Goal: Task Accomplishment & Management: Use online tool/utility

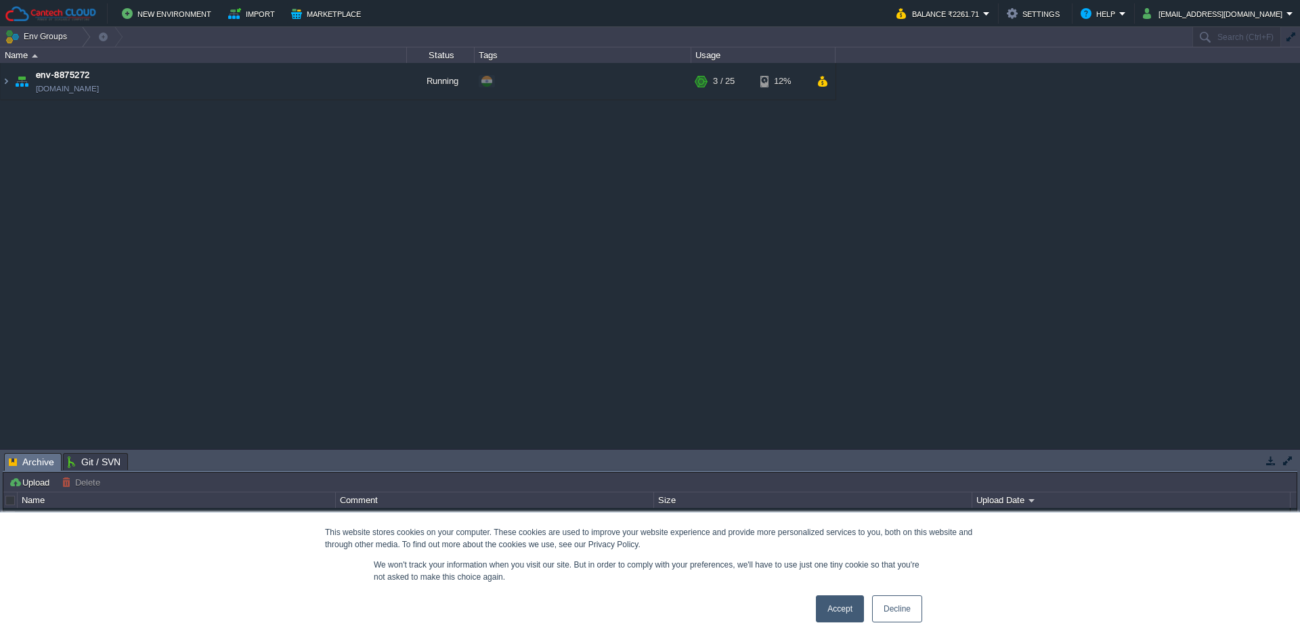
click at [884, 615] on link "Decline" at bounding box center [897, 608] width 50 height 27
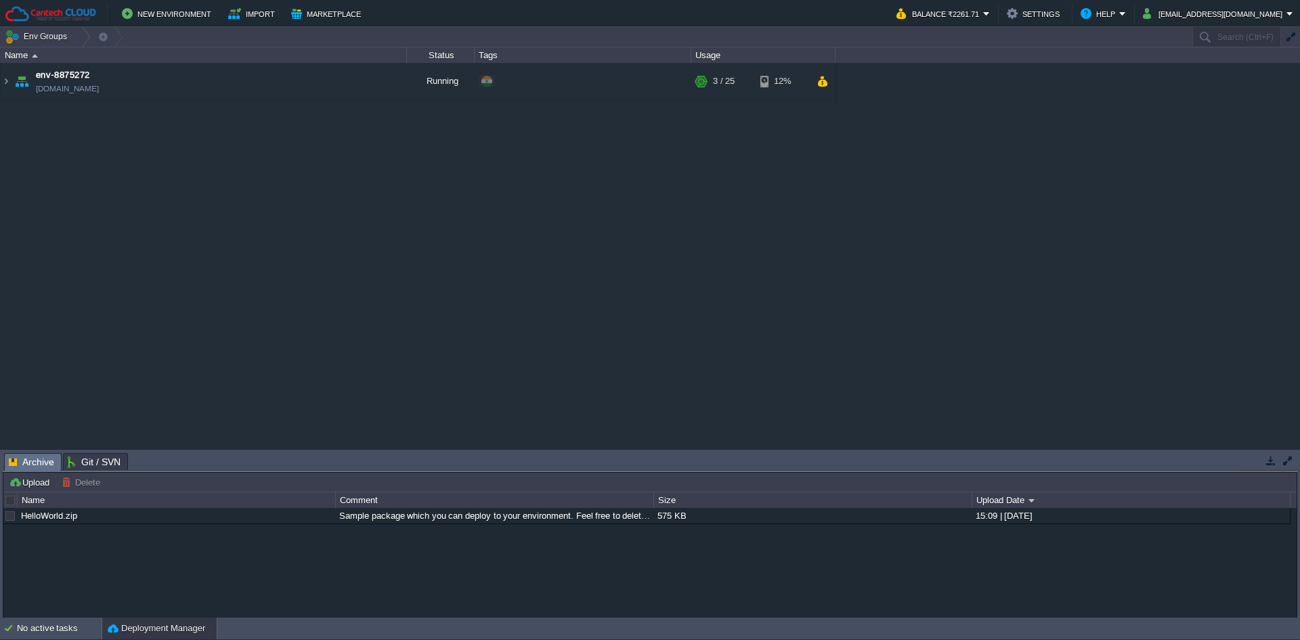
click at [1, 85] on table "env-8875272 [DOMAIN_NAME] Running + Add to Env Group RAM 9% CPU 1% 3 / 25 12%" at bounding box center [418, 81] width 836 height 37
click at [3, 82] on img at bounding box center [6, 81] width 11 height 37
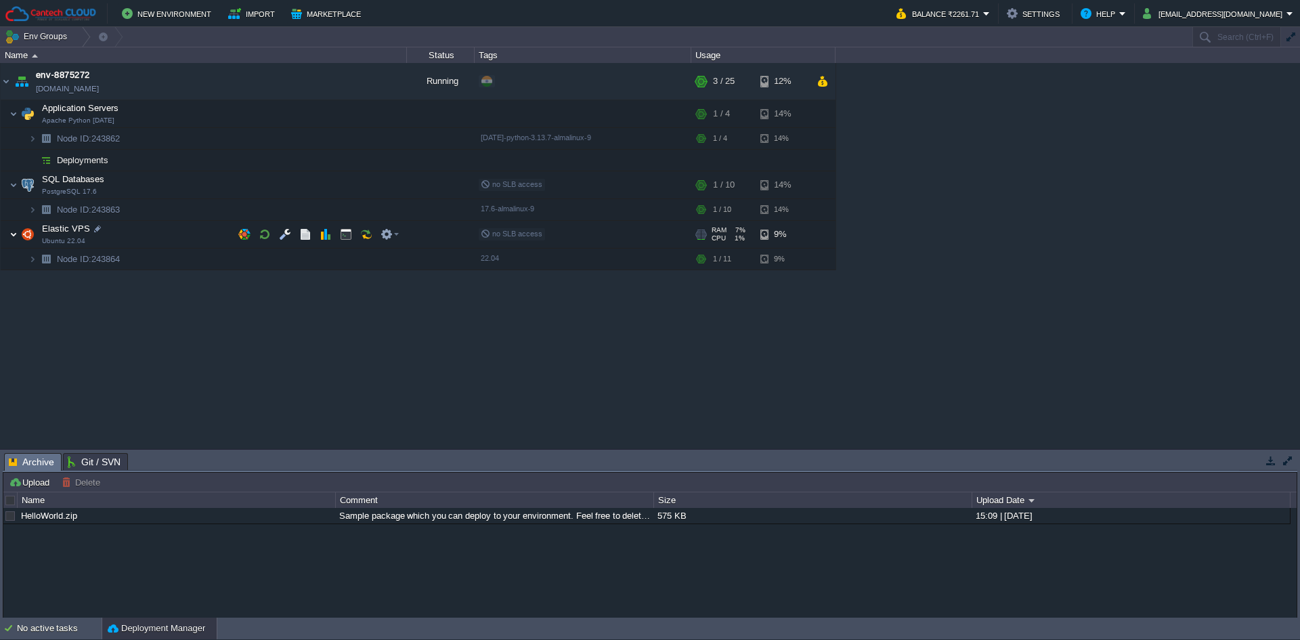
click at [16, 237] on img at bounding box center [13, 234] width 8 height 27
click at [16, 236] on img at bounding box center [13, 234] width 8 height 27
click at [33, 261] on img at bounding box center [32, 259] width 8 height 21
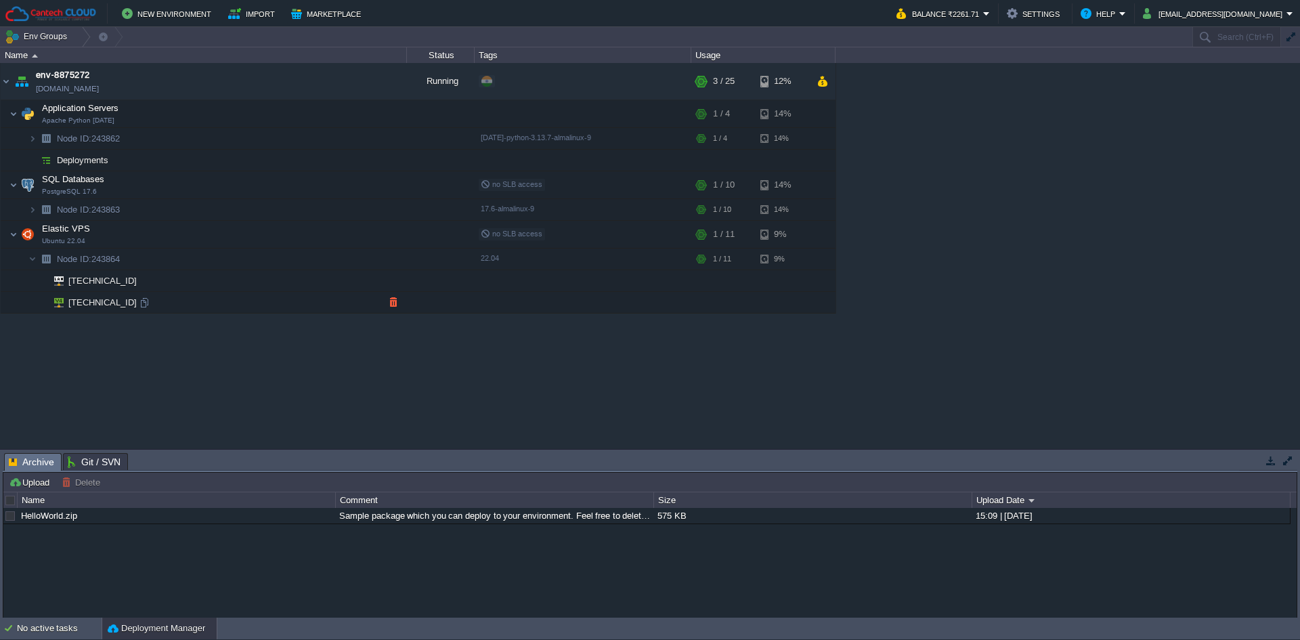
click at [74, 304] on span "[TECHNICAL_ID]" at bounding box center [103, 302] width 72 height 21
click at [145, 303] on div at bounding box center [144, 303] width 12 height 12
click at [347, 238] on button "button" at bounding box center [346, 234] width 12 height 12
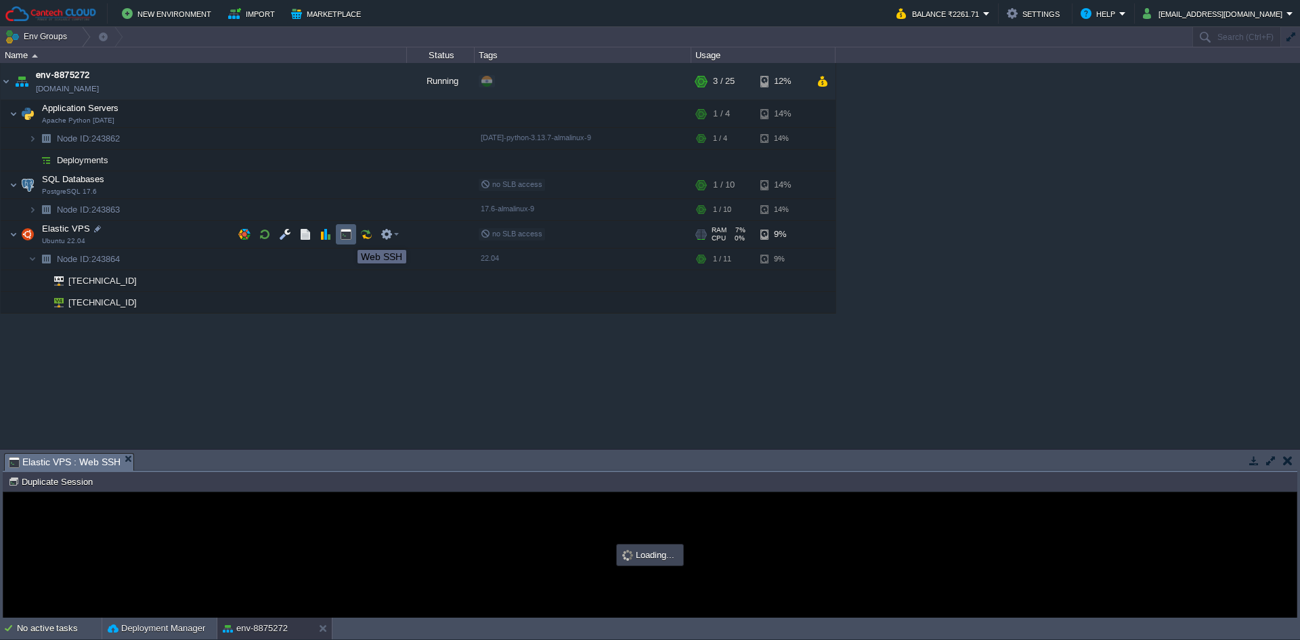
type input "#000000"
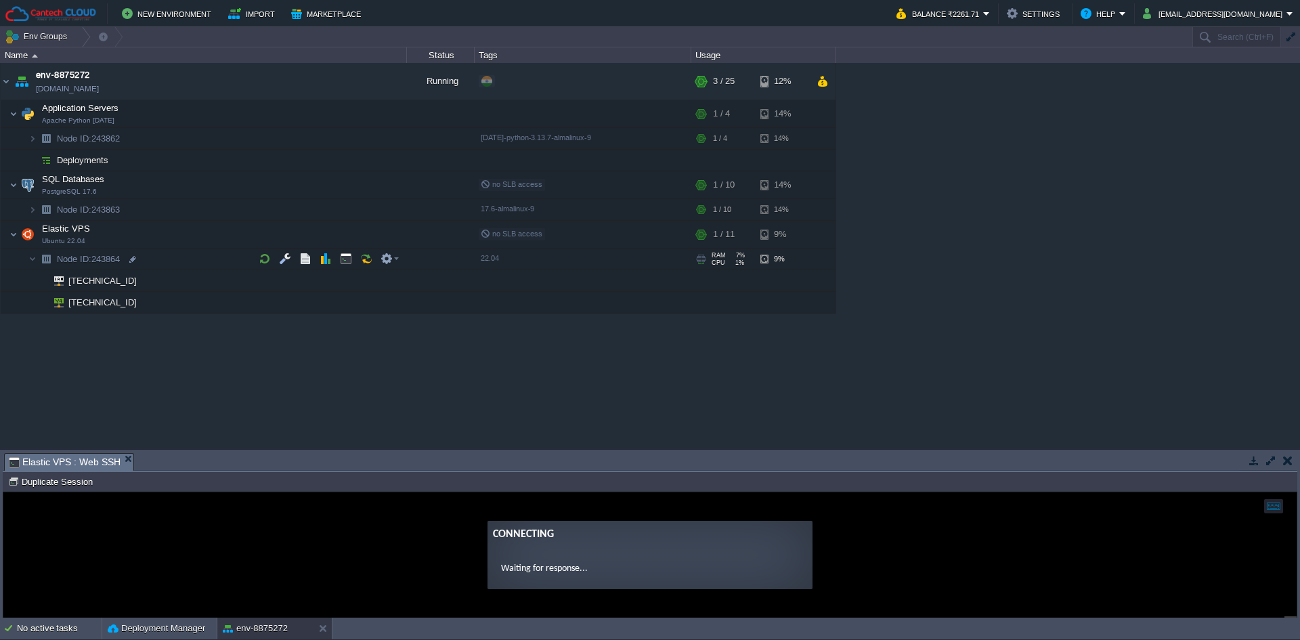
click at [114, 259] on span "Node ID: 243864" at bounding box center [89, 259] width 66 height 12
click at [24, 351] on div "env-8875272 [DOMAIN_NAME] Running + Add to Env Group RAM 9% CPU 1% 3 / 25 12% A…" at bounding box center [650, 256] width 1300 height 386
click at [113, 259] on span "Node ID: 243864" at bounding box center [89, 259] width 66 height 12
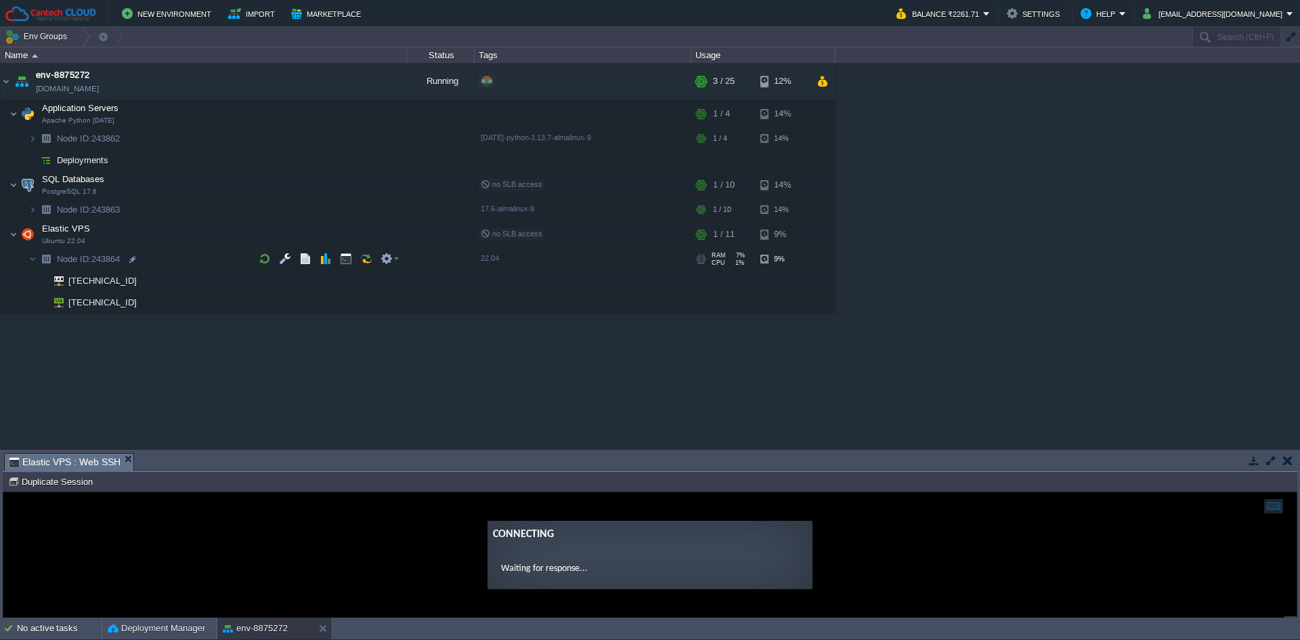
click at [113, 259] on span "Node ID: 243864" at bounding box center [89, 259] width 66 height 12
type input "243864"
click at [113, 259] on input "243864" at bounding box center [231, 260] width 351 height 18
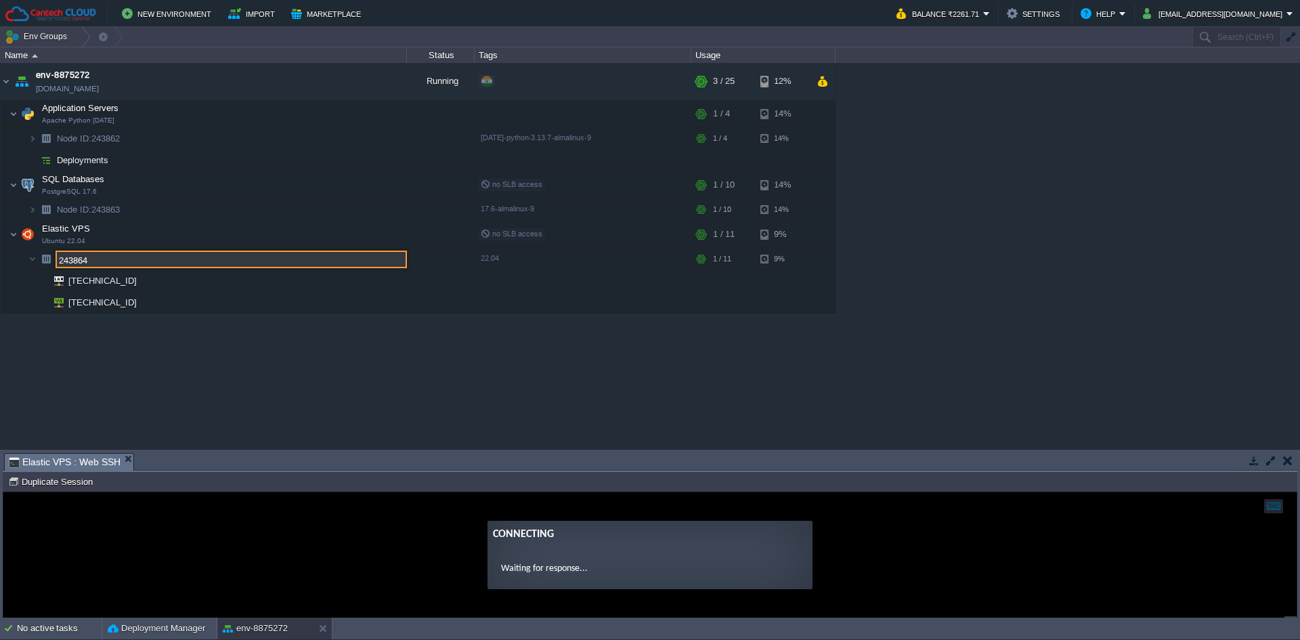
click at [113, 259] on input "243864" at bounding box center [231, 260] width 351 height 18
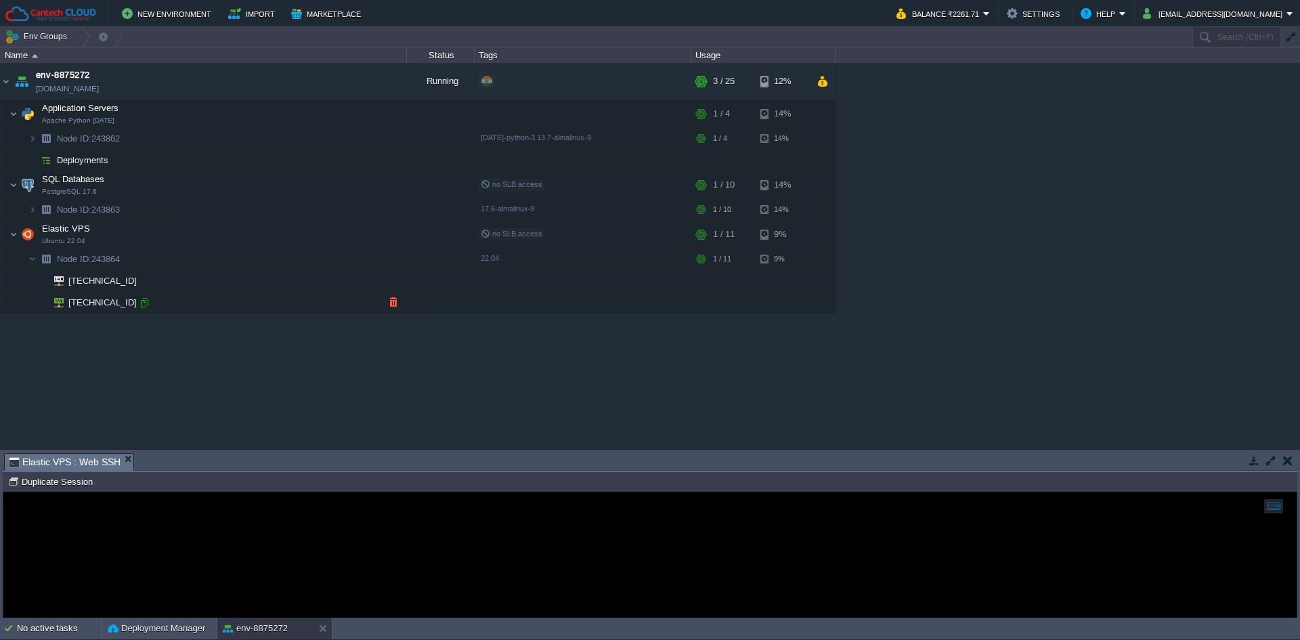
click at [149, 301] on div at bounding box center [144, 303] width 12 height 12
click at [331, 85] on button "button" at bounding box center [332, 81] width 12 height 12
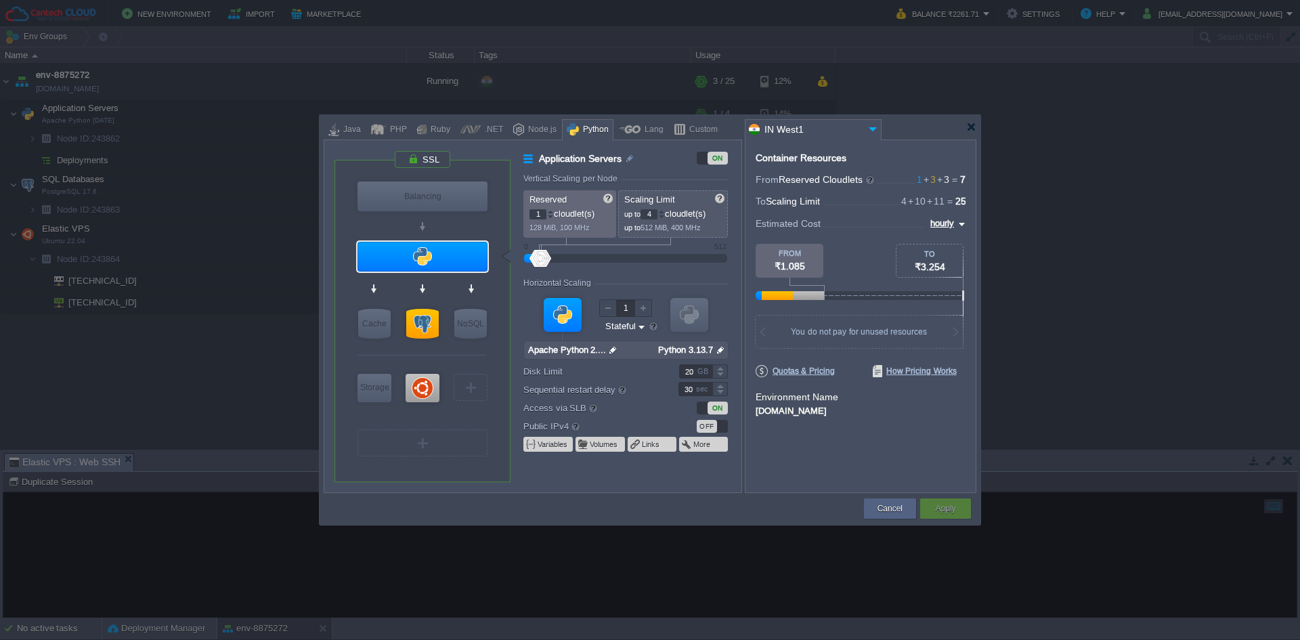
type input "Ubuntu 22.04"
click at [418, 379] on div at bounding box center [423, 388] width 34 height 28
type input "Elastic VPS"
type input "3"
type input "11"
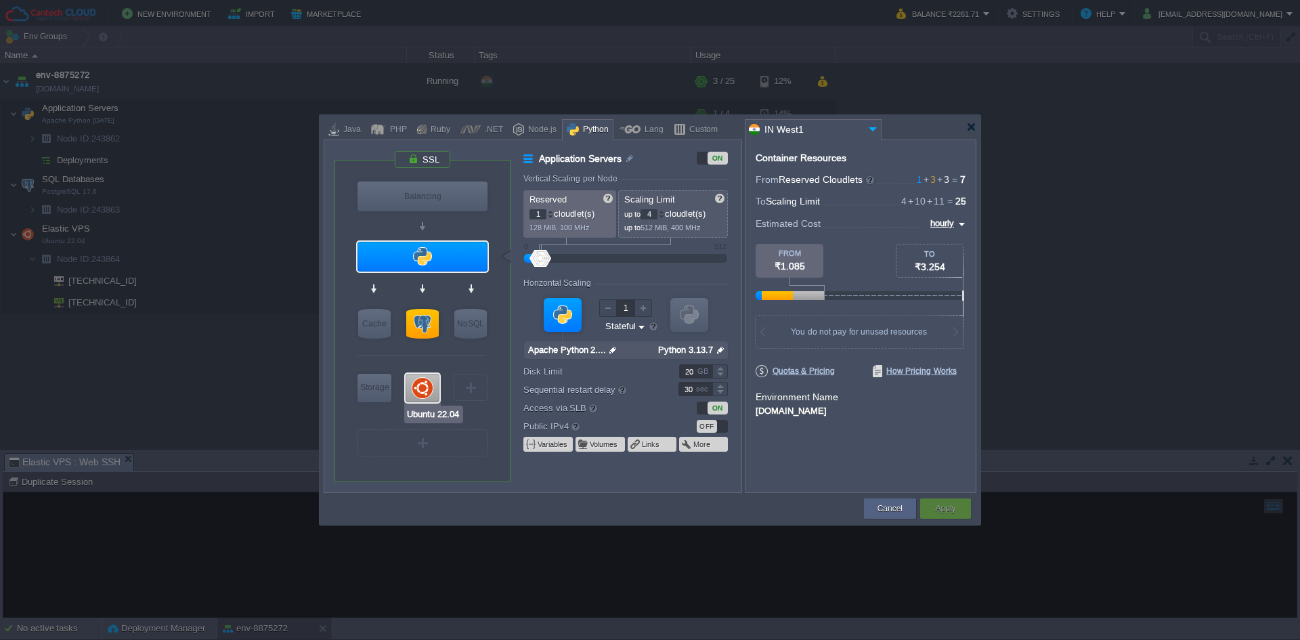
type input "Ubuntu 22.04"
type input "null"
type input "22.04"
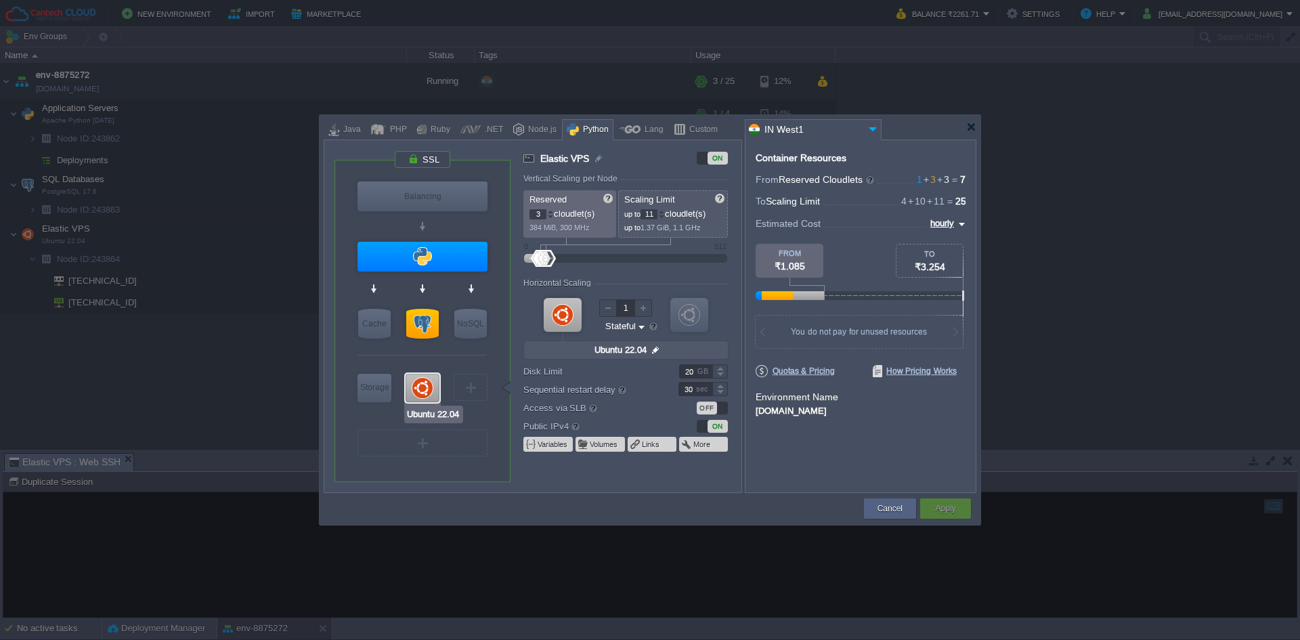
type input "Extra Storage 2.0-10.5"
click at [968, 130] on div at bounding box center [971, 127] width 10 height 10
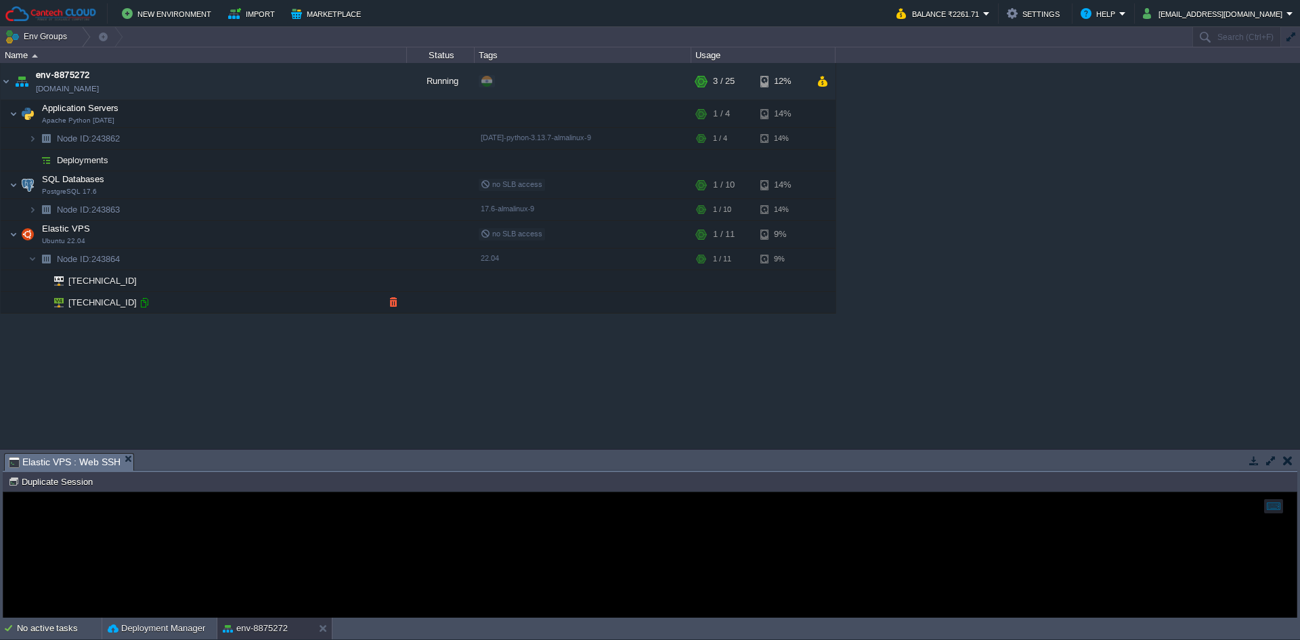
click at [146, 307] on div at bounding box center [144, 303] width 12 height 12
click at [146, 306] on div at bounding box center [144, 303] width 12 height 12
